Goal: Information Seeking & Learning: Learn about a topic

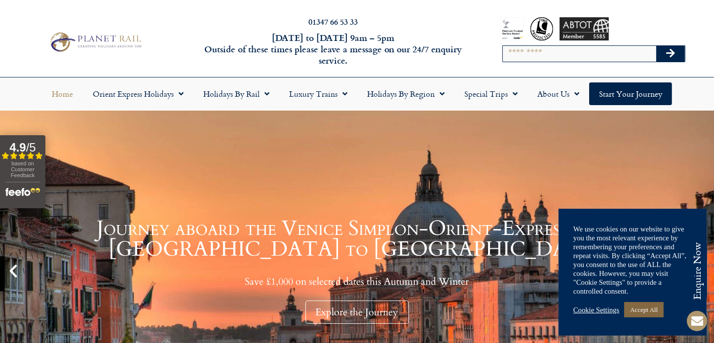
click at [641, 309] on link "Accept All" at bounding box center [643, 309] width 39 height 15
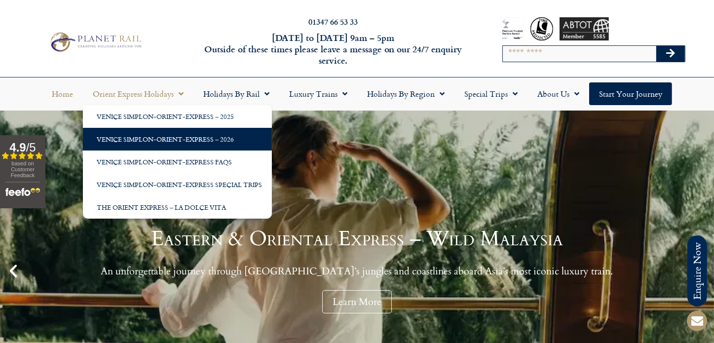
click at [182, 138] on link "Venice Simplon-Orient-Express – 2026" at bounding box center [177, 139] width 189 height 23
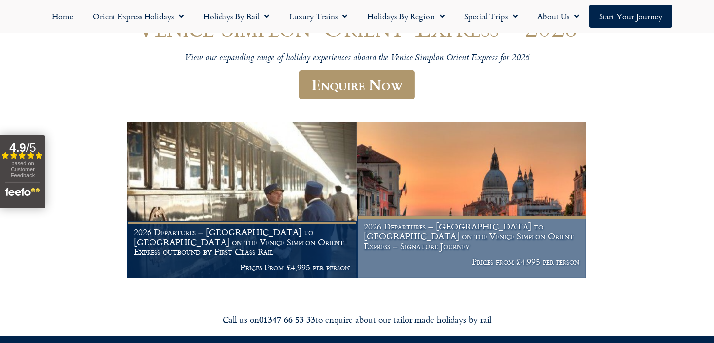
scroll to position [148, 0]
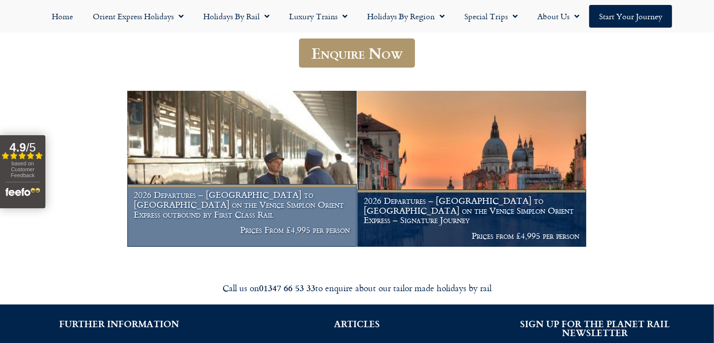
click at [274, 215] on h1 "2026 Departures – Venice to London on the Venice Simplon Orient Express outboun…" at bounding box center [242, 204] width 216 height 29
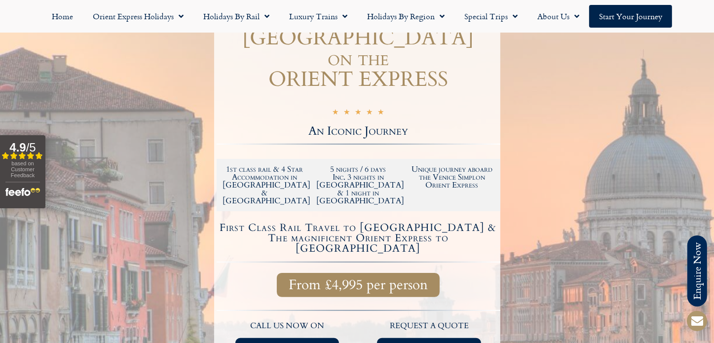
scroll to position [247, 0]
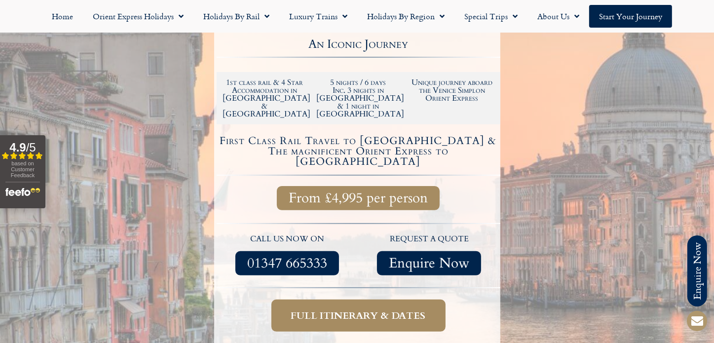
click at [373, 309] on span "Full itinerary & dates" at bounding box center [358, 315] width 135 height 12
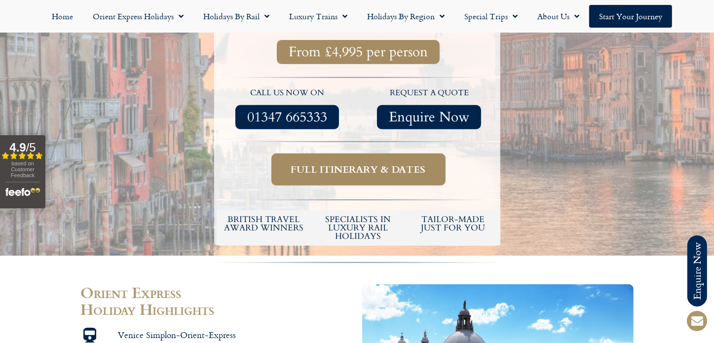
scroll to position [395, 0]
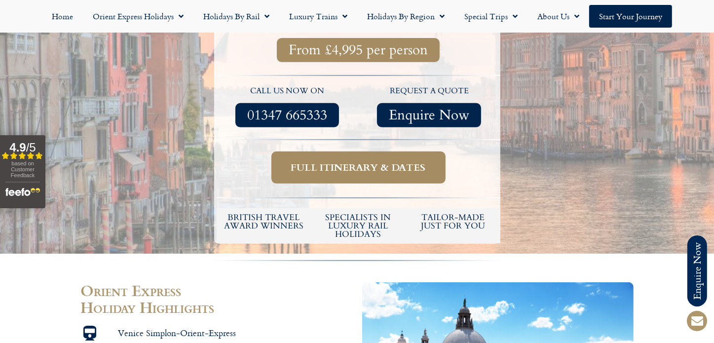
click at [356, 161] on span "Full itinerary & dates" at bounding box center [358, 167] width 135 height 12
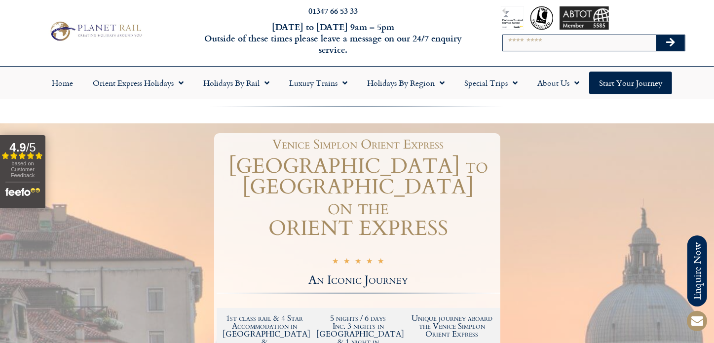
scroll to position [0, 0]
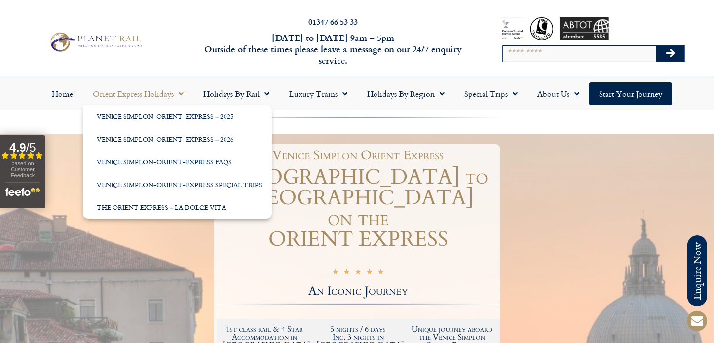
click at [181, 93] on span "Menu" at bounding box center [179, 94] width 10 height 18
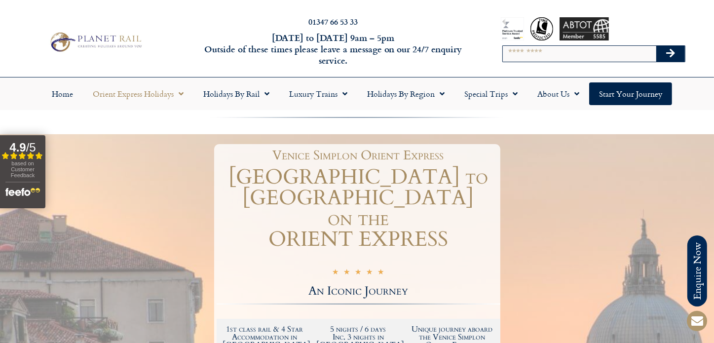
click at [181, 93] on span "Menu" at bounding box center [179, 94] width 10 height 18
